Goal: Task Accomplishment & Management: Use online tool/utility

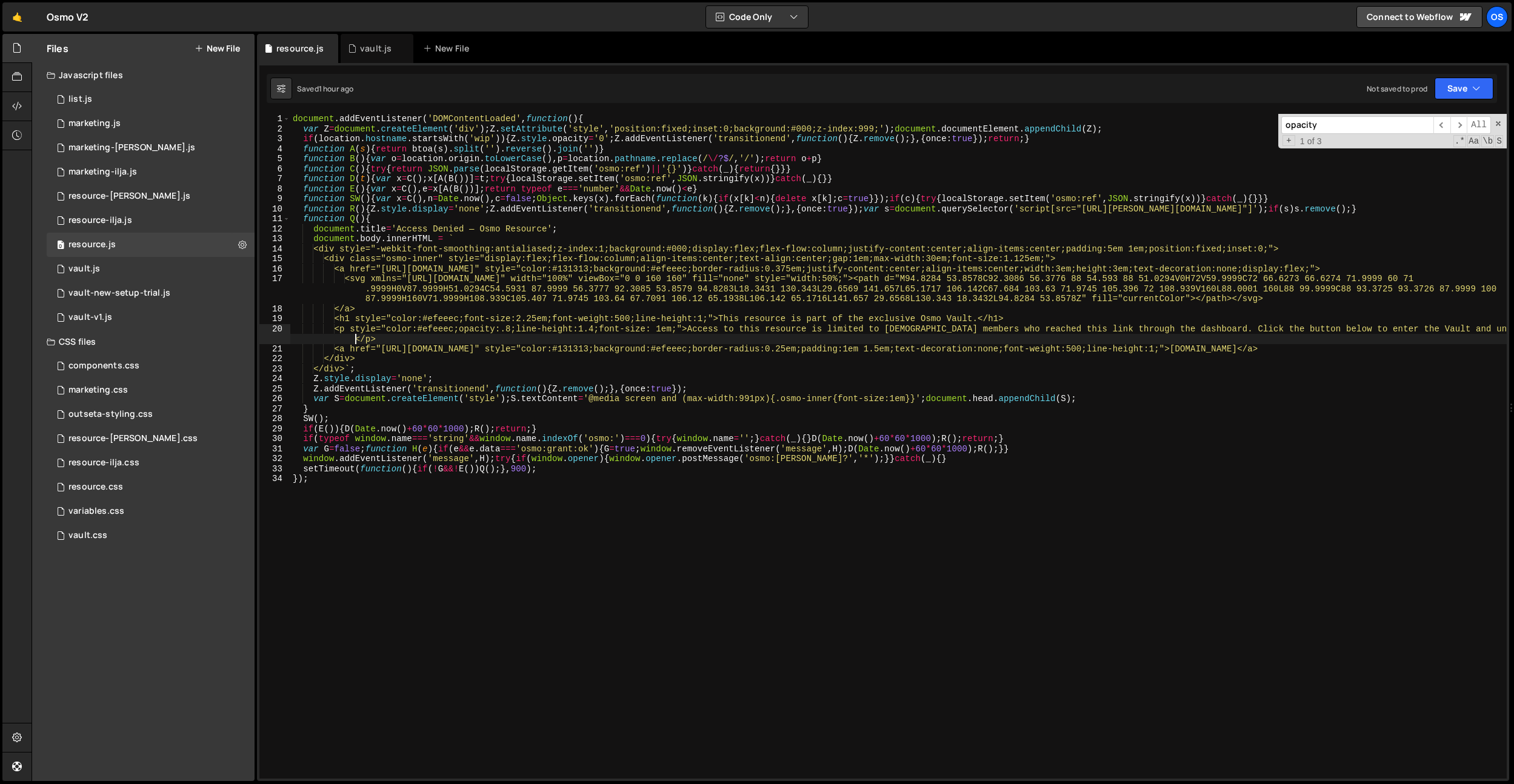
scroll to position [0, 4]
click at [384, 49] on div "vault.js" at bounding box center [375, 49] width 32 height 12
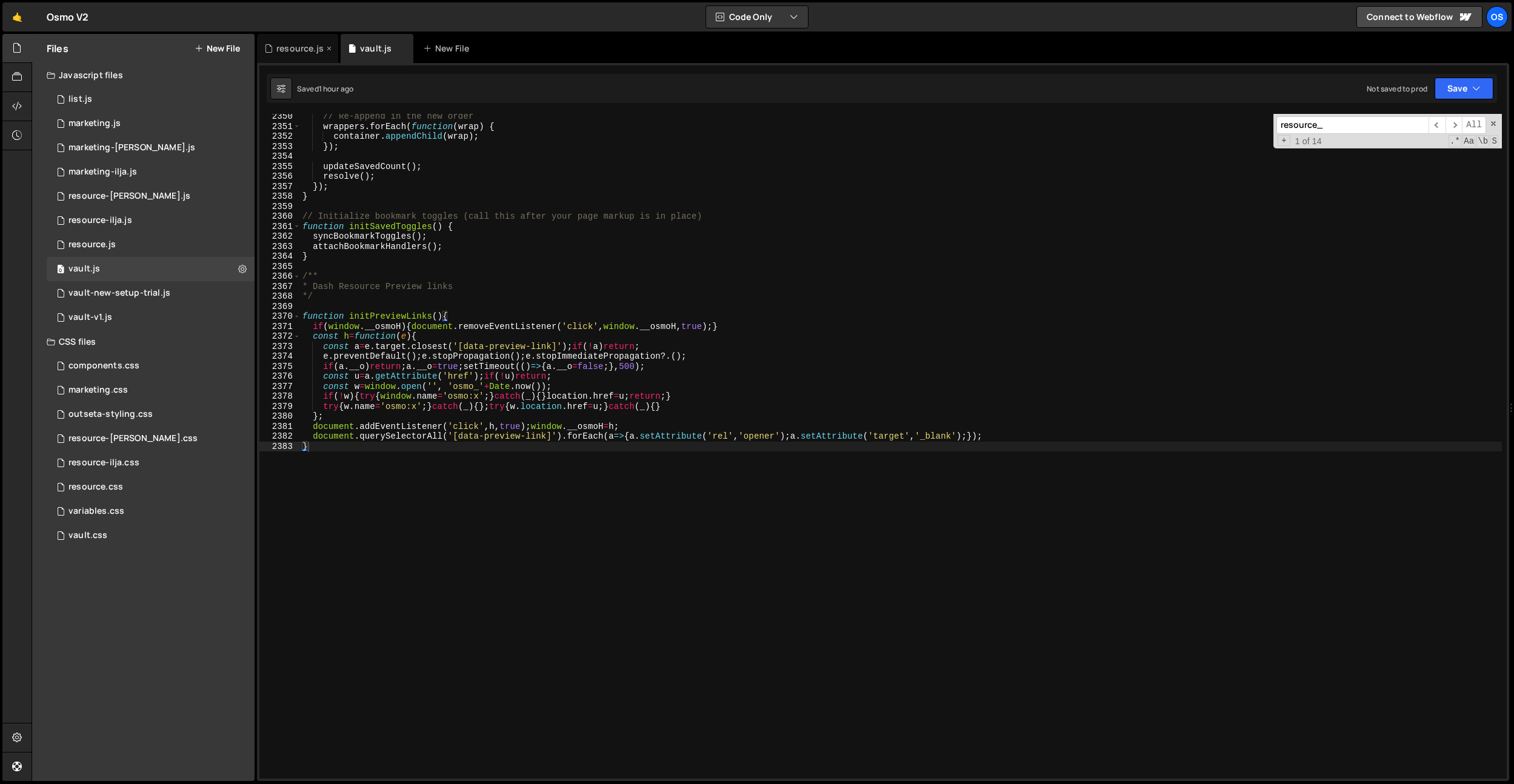
click at [298, 46] on div "resource.js" at bounding box center [300, 49] width 47 height 12
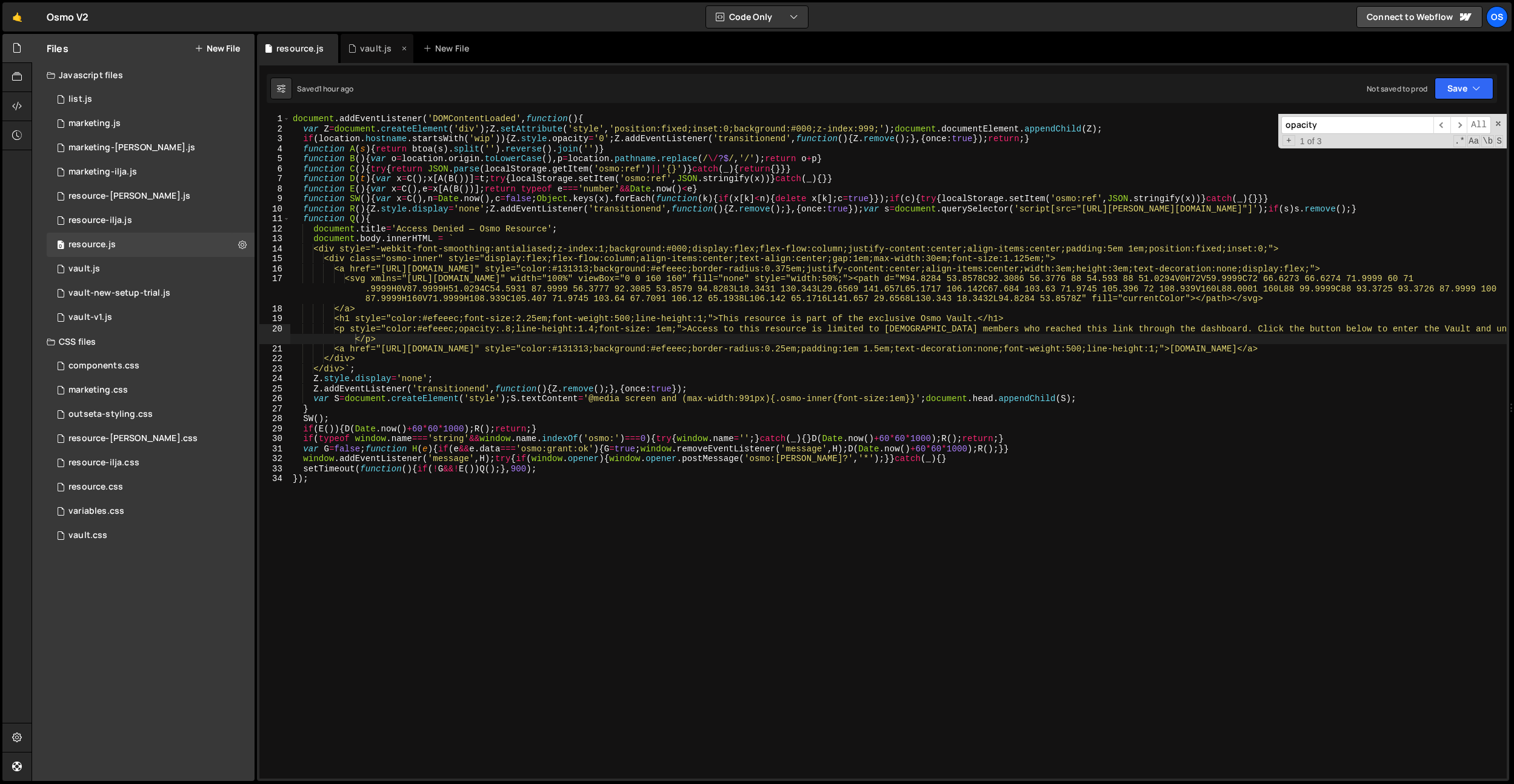
click at [370, 49] on div "vault.js" at bounding box center [375, 49] width 32 height 12
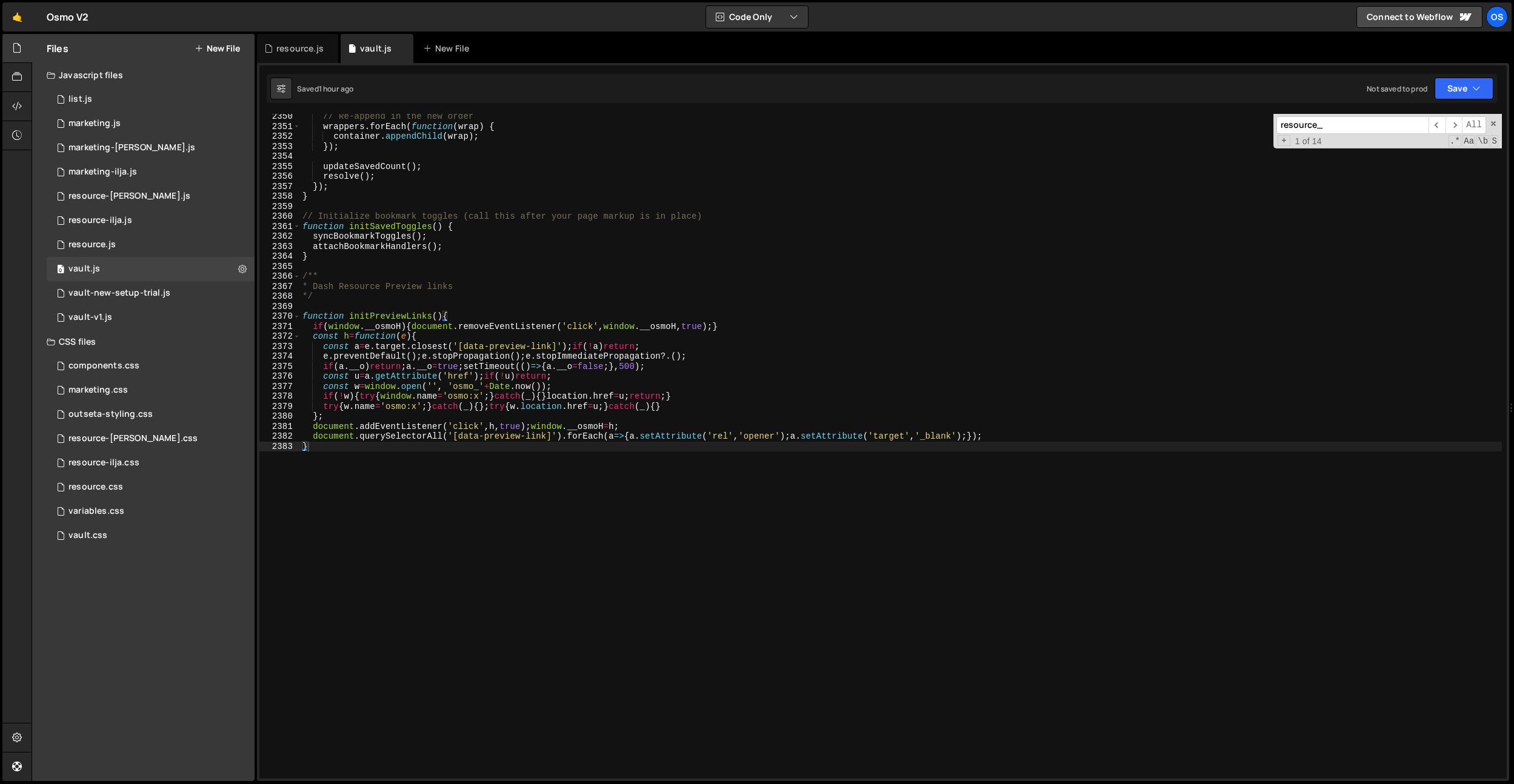
click at [315, 303] on div "// Re-append in the new order wrappers . forEach ( function ( wrap ) { containe…" at bounding box center [901, 454] width 1202 height 685
click at [403, 524] on div "// Re-append in the new order wrappers . forEach ( function ( wrap ) { containe…" at bounding box center [901, 454] width 1202 height 685
click at [432, 436] on div "// Re-append in the new order wrappers . forEach ( function ( wrap ) { containe…" at bounding box center [901, 454] width 1202 height 685
type textarea "document.querySelectorAll('[data-preview-link]').forEach(a=>{a.setAttribute('re…"
